Goal: Task Accomplishment & Management: Manage account settings

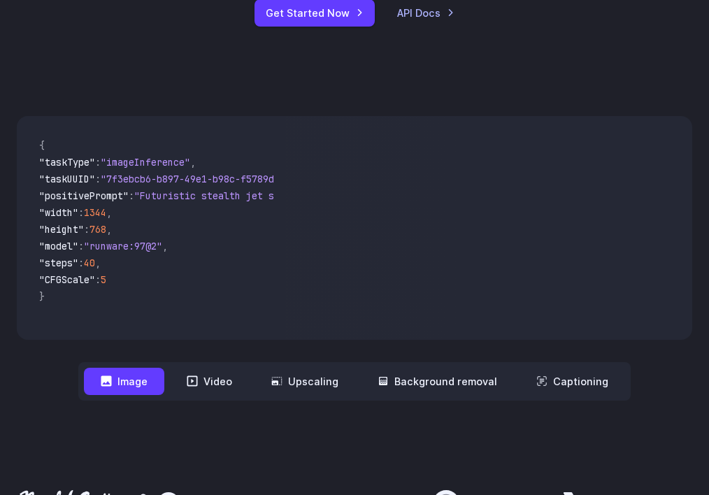
scroll to position [419, 0]
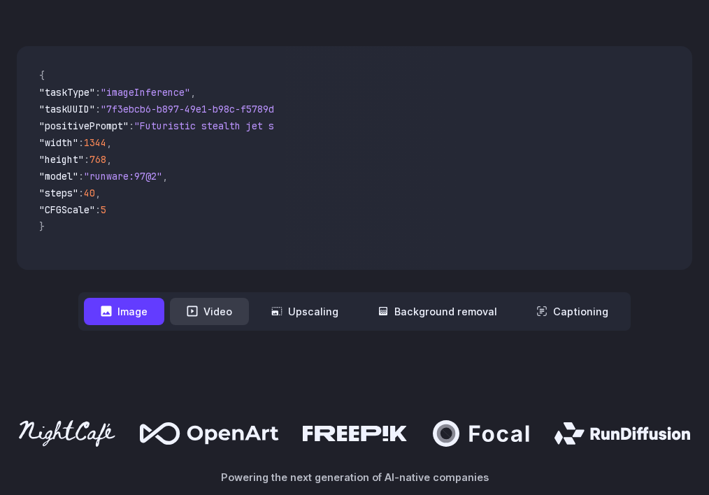
click at [203, 305] on button "Video" at bounding box center [209, 311] width 79 height 27
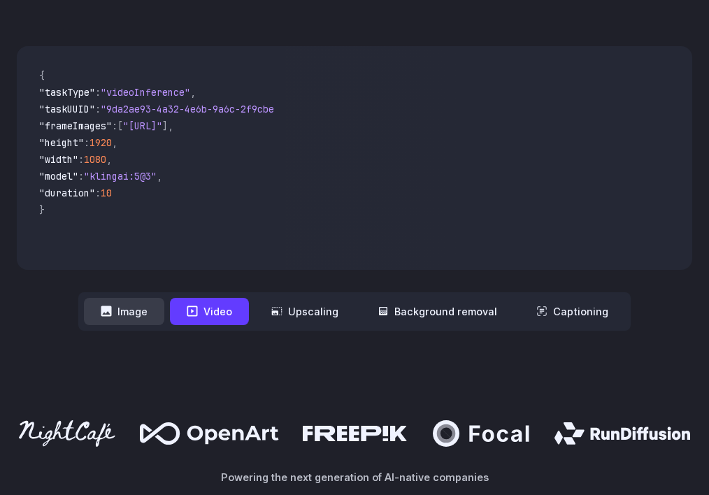
click at [138, 315] on button "Image" at bounding box center [124, 311] width 80 height 27
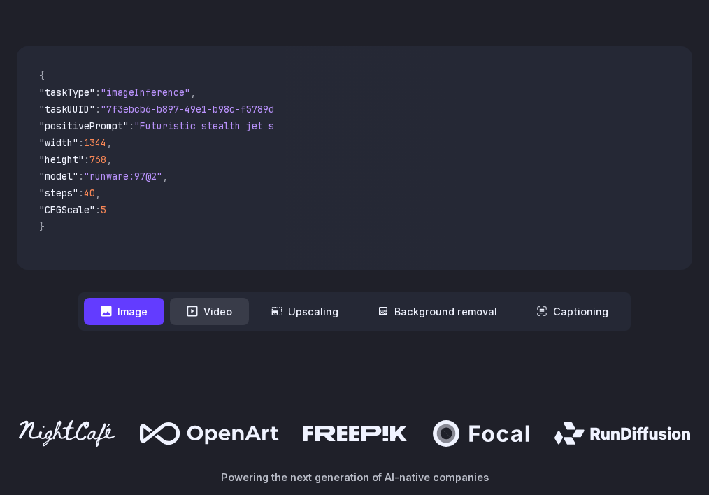
click at [208, 314] on button "Video" at bounding box center [209, 311] width 79 height 27
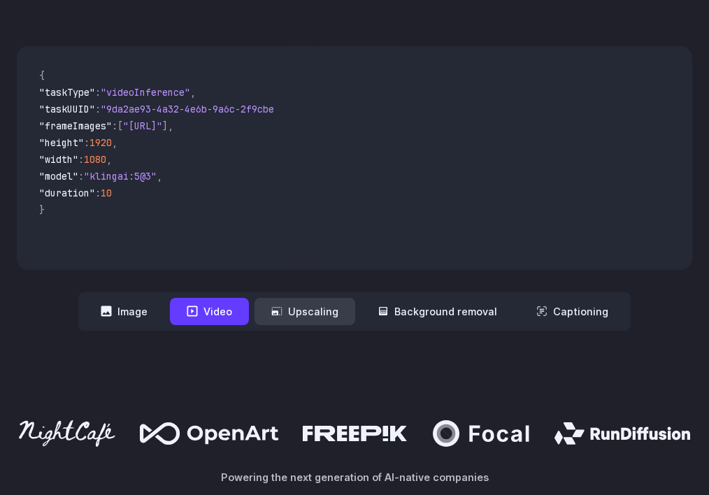
click at [282, 312] on icon at bounding box center [276, 310] width 11 height 11
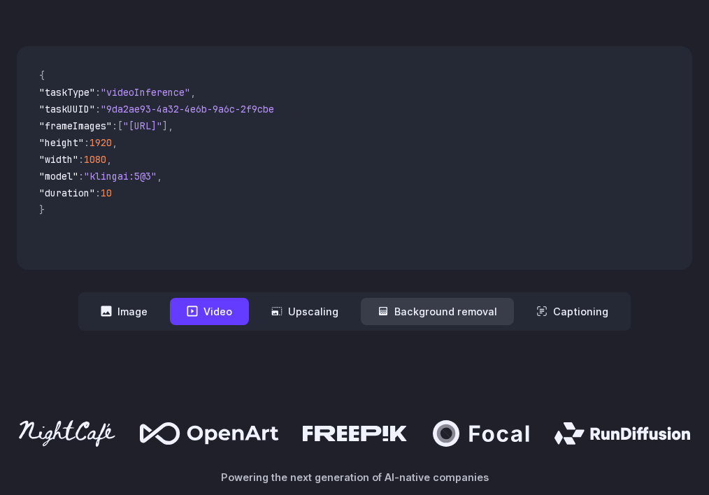
click at [412, 317] on button "Background removal" at bounding box center [437, 311] width 153 height 27
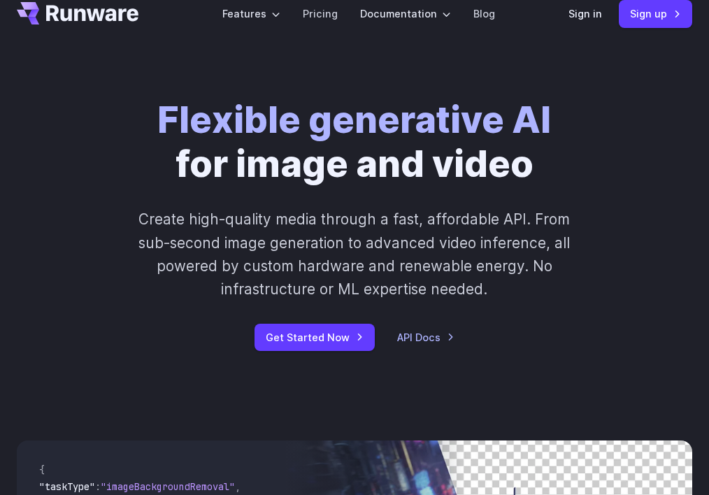
scroll to position [0, 0]
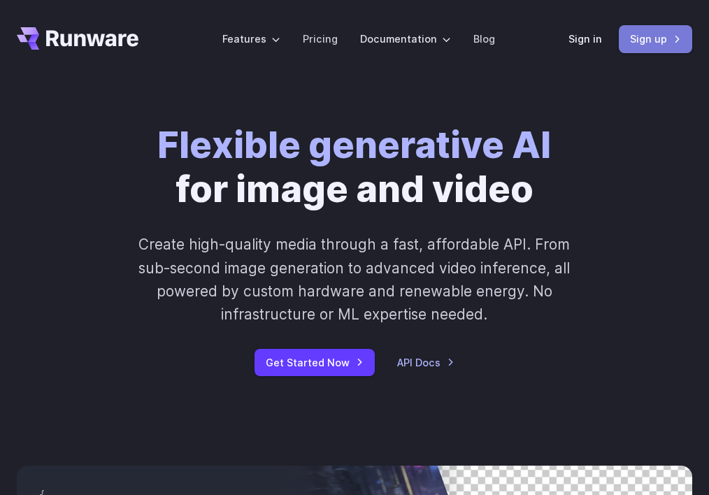
click at [628, 44] on link "Sign up" at bounding box center [655, 38] width 73 height 27
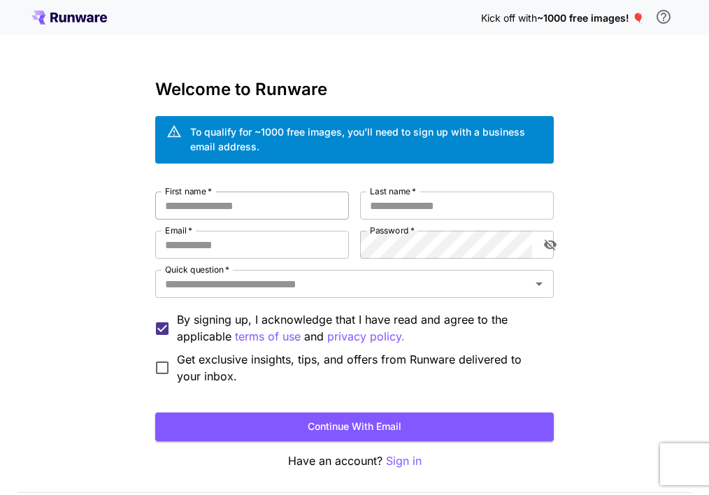
click at [253, 213] on input "First name   *" at bounding box center [252, 206] width 194 height 28
click at [227, 211] on input "****" at bounding box center [252, 206] width 194 height 28
type input "********"
click at [389, 212] on input "Last name   *" at bounding box center [457, 206] width 194 height 28
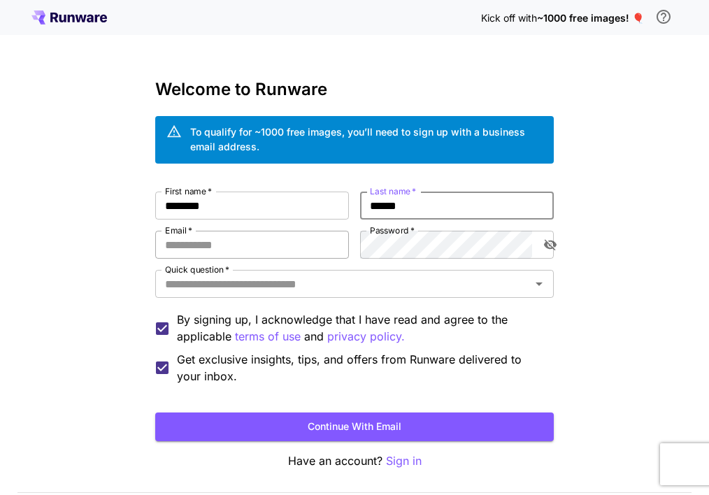
type input "******"
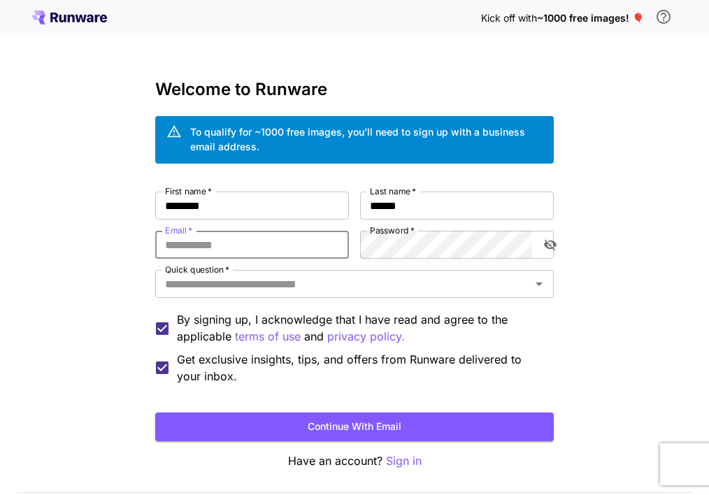
click at [239, 252] on input "Email   *" at bounding box center [252, 245] width 194 height 28
type input "**********"
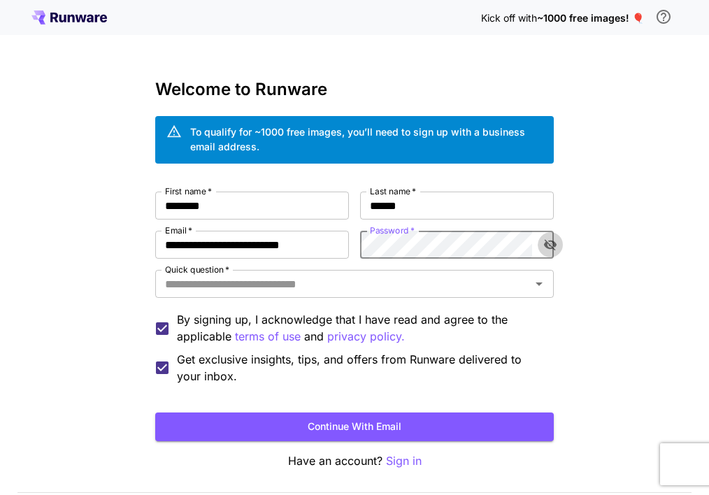
click at [540, 245] on button "toggle password visibility" at bounding box center [550, 244] width 25 height 25
click at [547, 278] on icon "Open" at bounding box center [539, 283] width 17 height 17
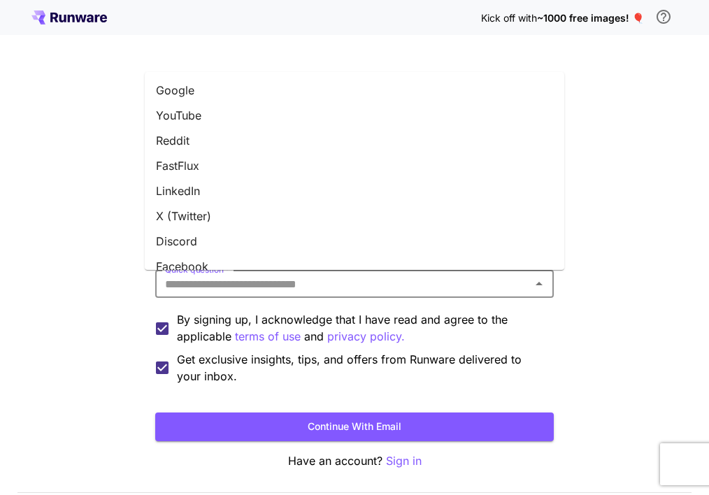
click at [224, 118] on li "YouTube" at bounding box center [354, 115] width 419 height 25
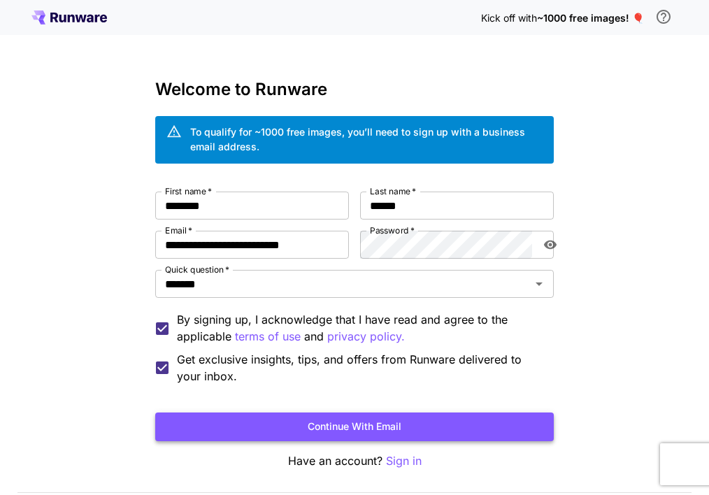
click at [197, 416] on button "Continue with email" at bounding box center [354, 426] width 398 height 29
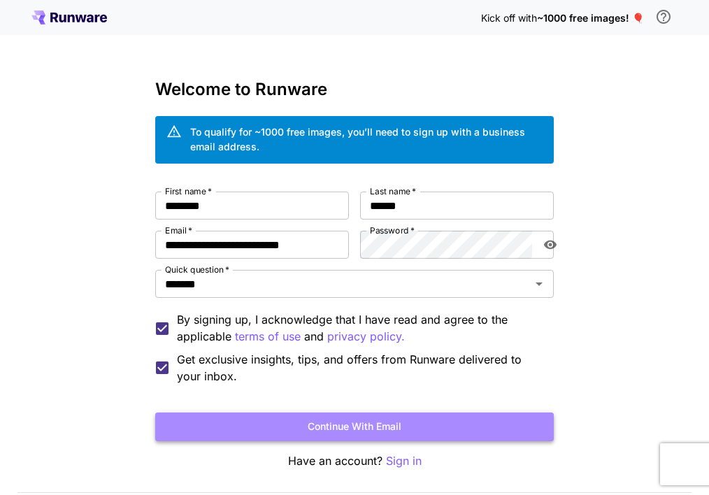
drag, startPoint x: 366, startPoint y: 427, endPoint x: 601, endPoint y: 382, distance: 239.2
click at [367, 427] on button "Continue with email" at bounding box center [354, 426] width 398 height 29
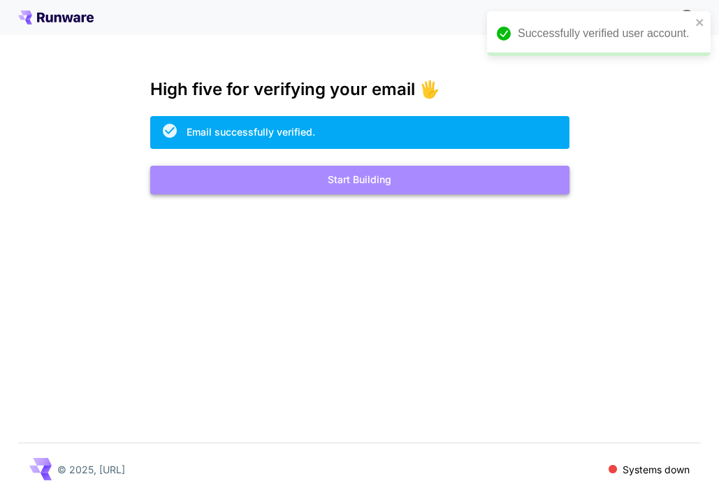
click at [338, 189] on button "Start Building" at bounding box center [359, 180] width 419 height 29
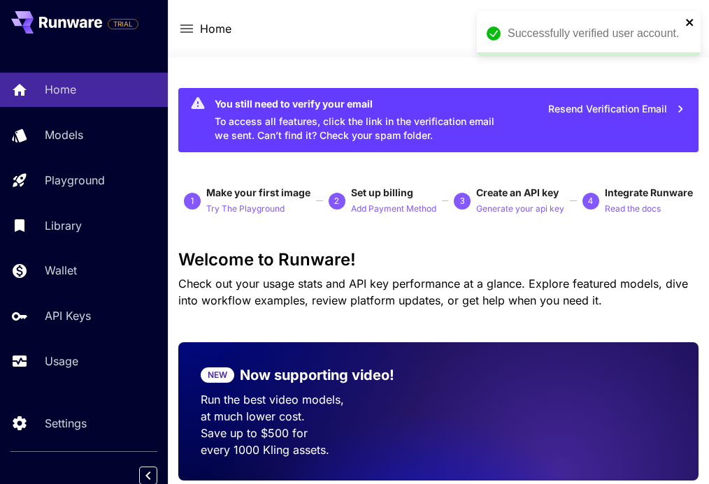
click at [687, 21] on icon "close" at bounding box center [689, 22] width 7 height 7
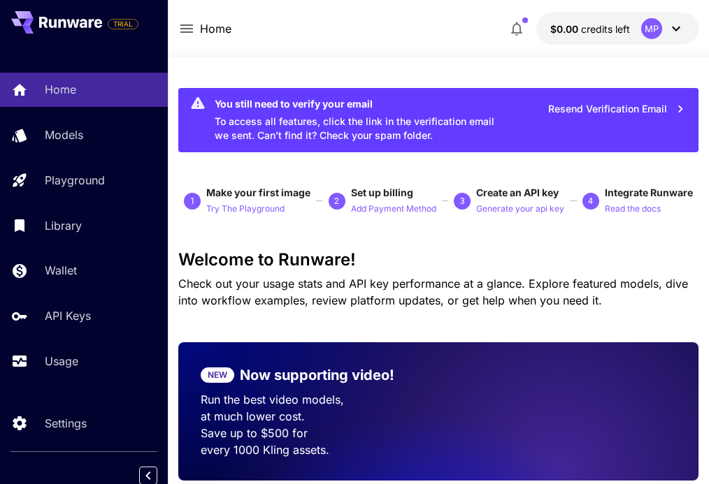
click at [652, 30] on div "MP" at bounding box center [651, 28] width 21 height 21
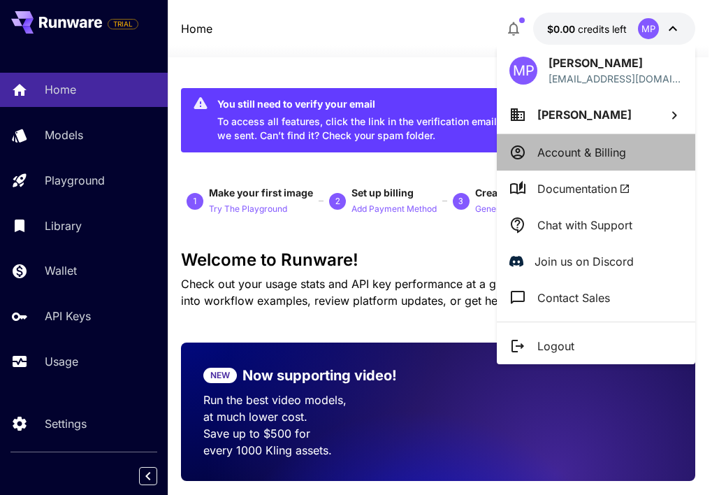
click at [627, 149] on li "Account & Billing" at bounding box center [596, 152] width 199 height 36
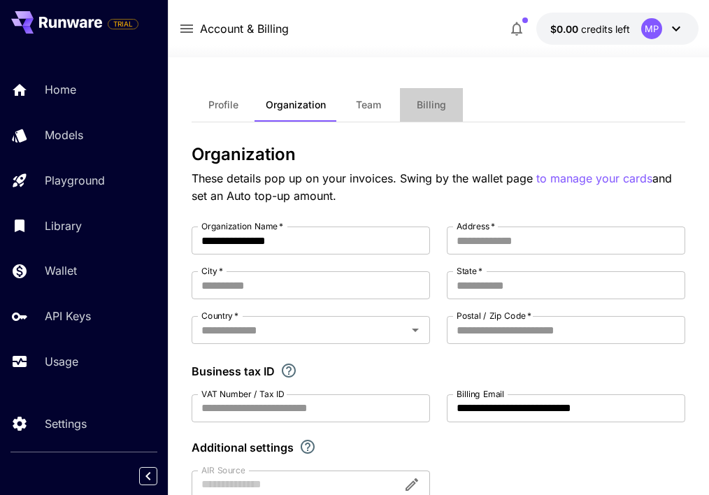
click at [417, 103] on span "Billing" at bounding box center [431, 105] width 29 height 13
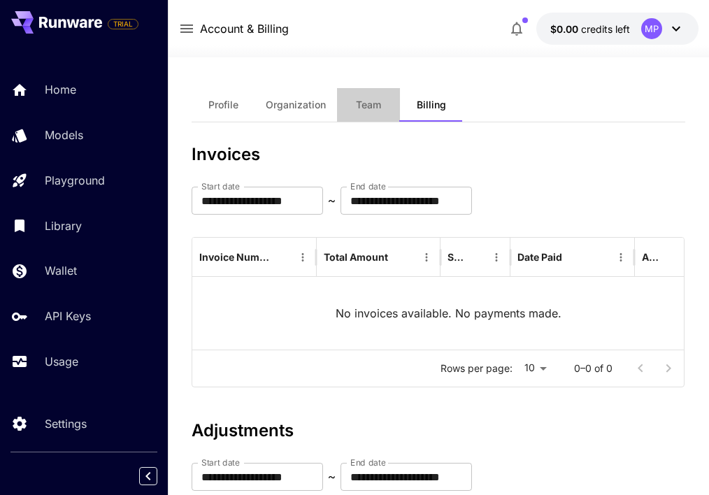
click at [361, 104] on span "Team" at bounding box center [368, 105] width 25 height 13
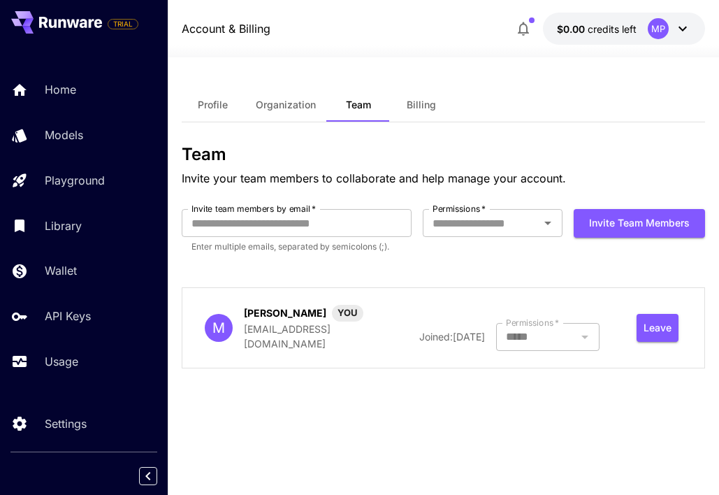
click at [284, 103] on span "Organization" at bounding box center [286, 105] width 60 height 13
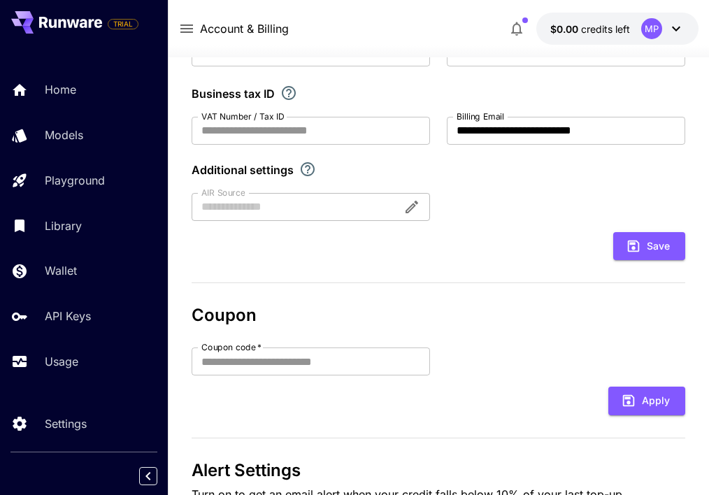
scroll to position [280, 0]
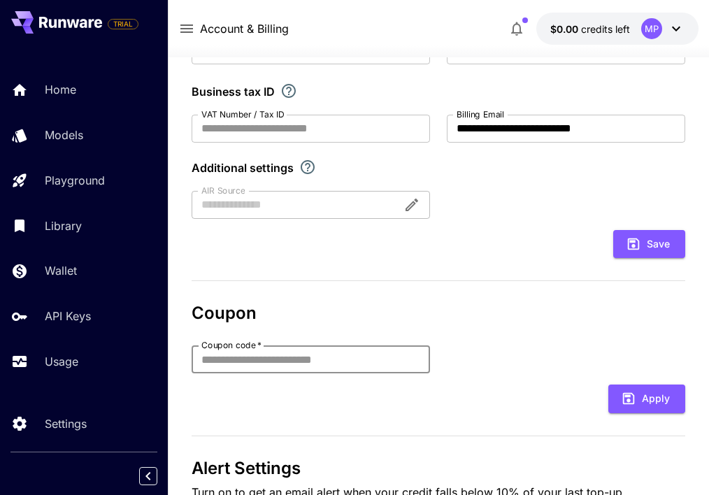
click at [332, 356] on input "Coupon code   *" at bounding box center [311, 359] width 238 height 28
click at [286, 363] on input "Coupon code   *" at bounding box center [311, 359] width 238 height 28
paste input "**********"
type input "**********"
click at [653, 393] on button "Apply" at bounding box center [646, 398] width 77 height 29
